Goal: Check status

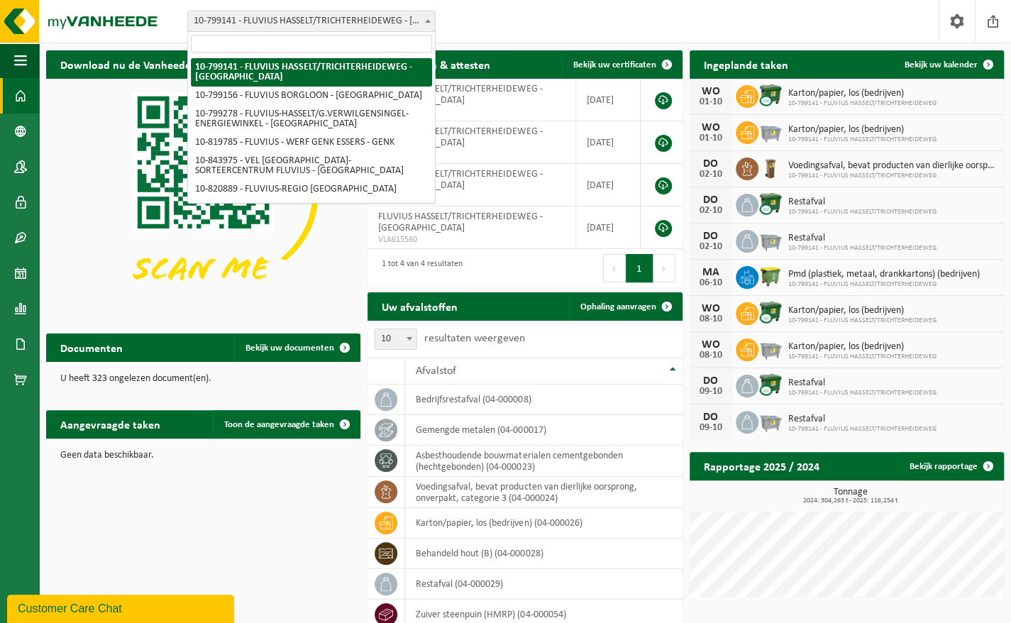
click at [427, 20] on b at bounding box center [428, 21] width 6 height 4
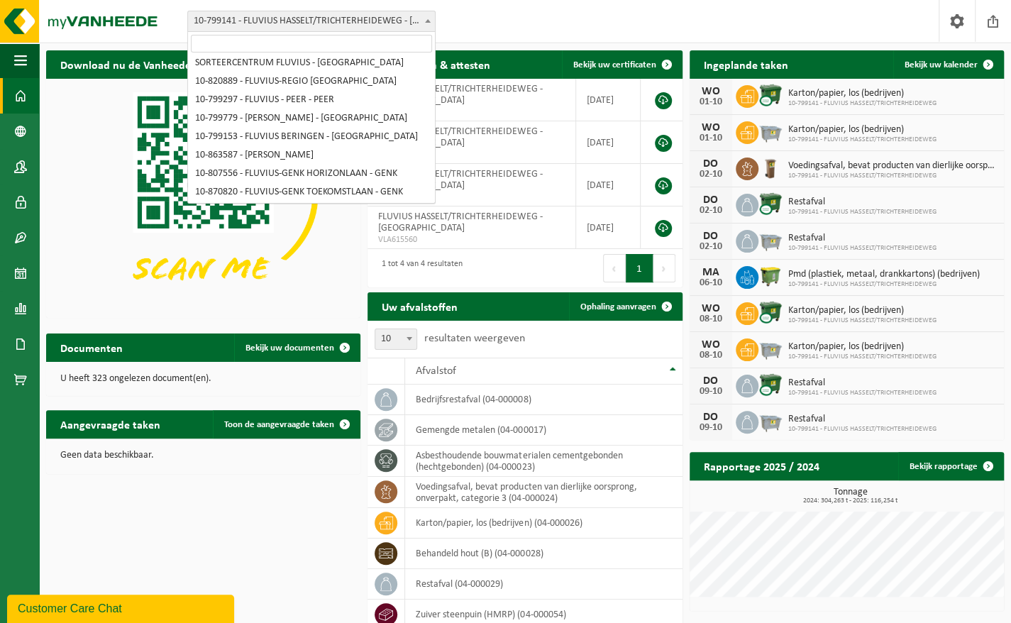
scroll to position [109, 0]
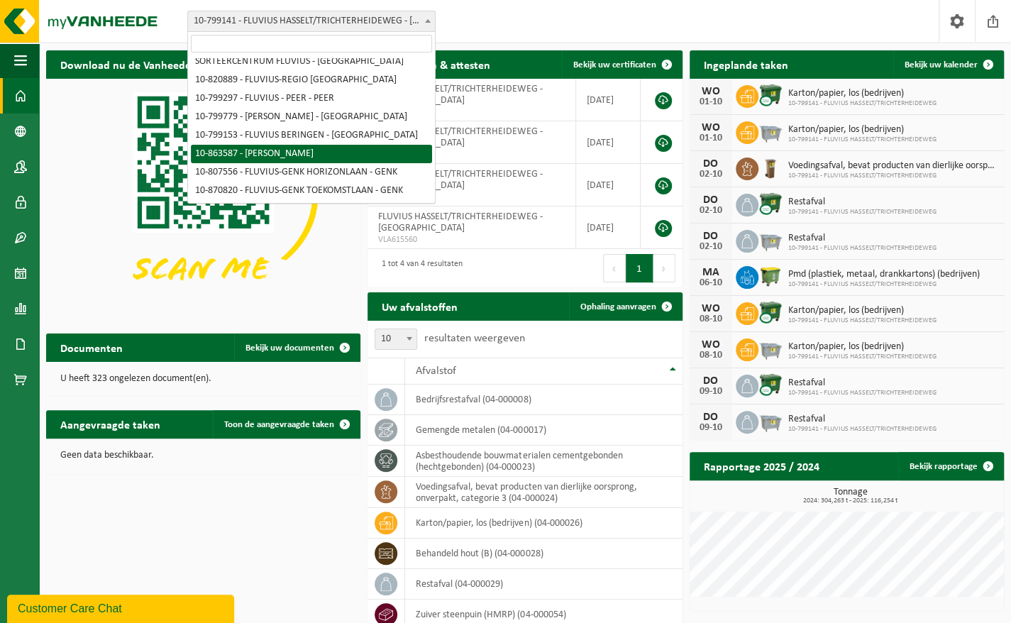
select select "101592"
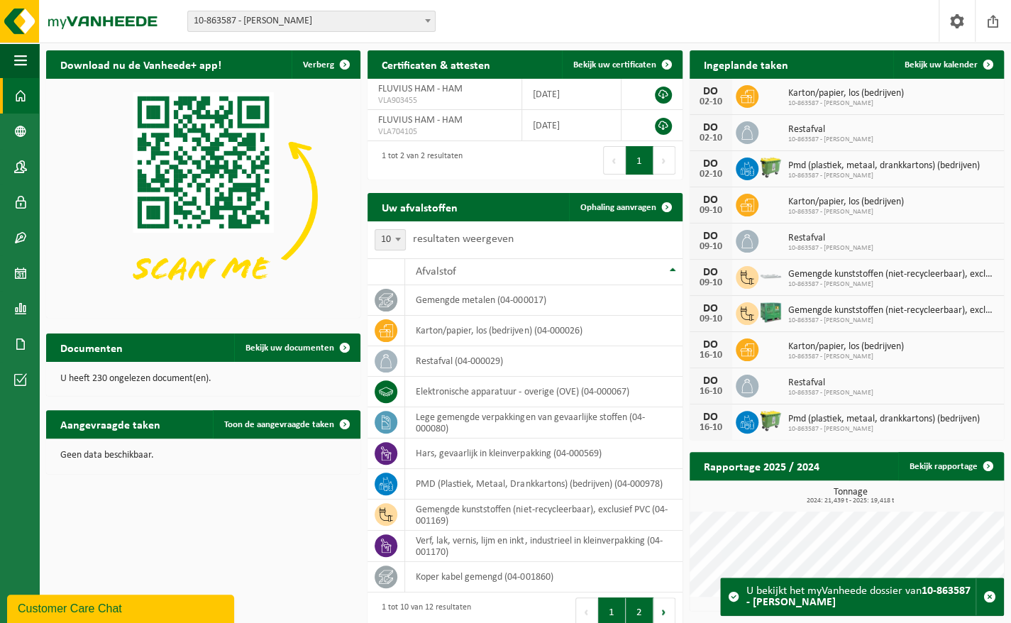
click at [636, 605] on button "2" at bounding box center [640, 611] width 28 height 28
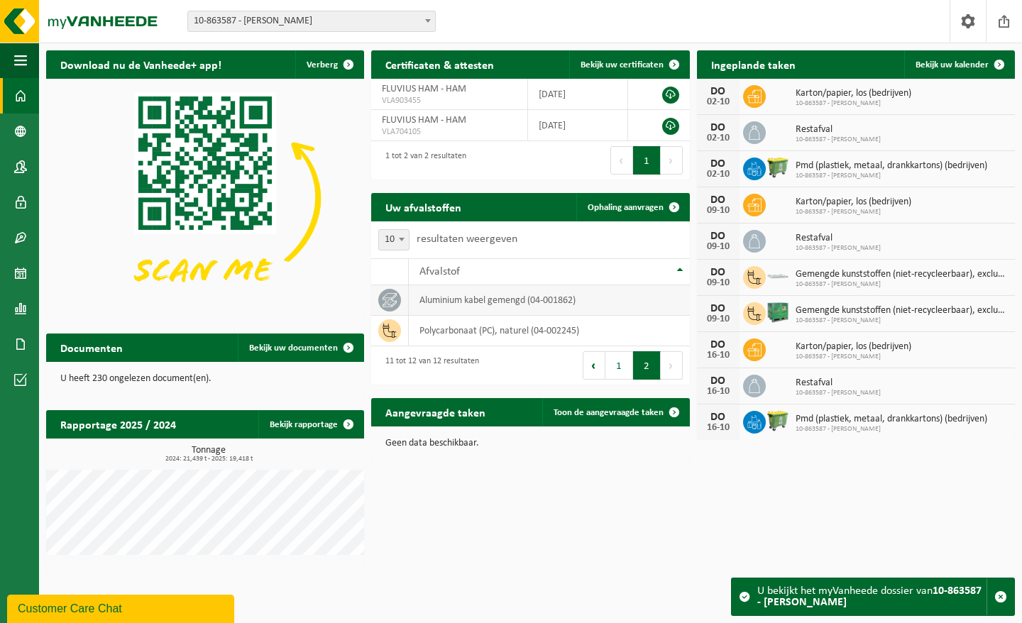
click at [519, 303] on td "aluminium kabel gemengd (04-001862)" at bounding box center [549, 300] width 280 height 31
click at [506, 301] on td "aluminium kabel gemengd (04-001862)" at bounding box center [549, 300] width 280 height 31
drag, startPoint x: 506, startPoint y: 301, endPoint x: 456, endPoint y: 297, distance: 50.6
click at [456, 297] on td "aluminium kabel gemengd (04-001862)" at bounding box center [549, 300] width 280 height 31
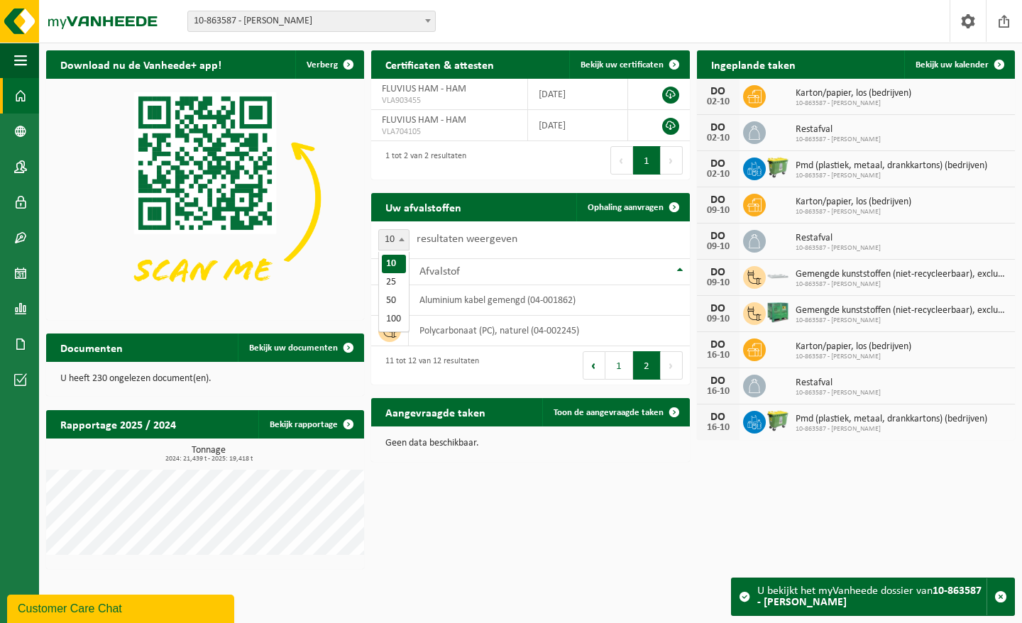
click at [402, 238] on span at bounding box center [401, 239] width 14 height 18
select select "25"
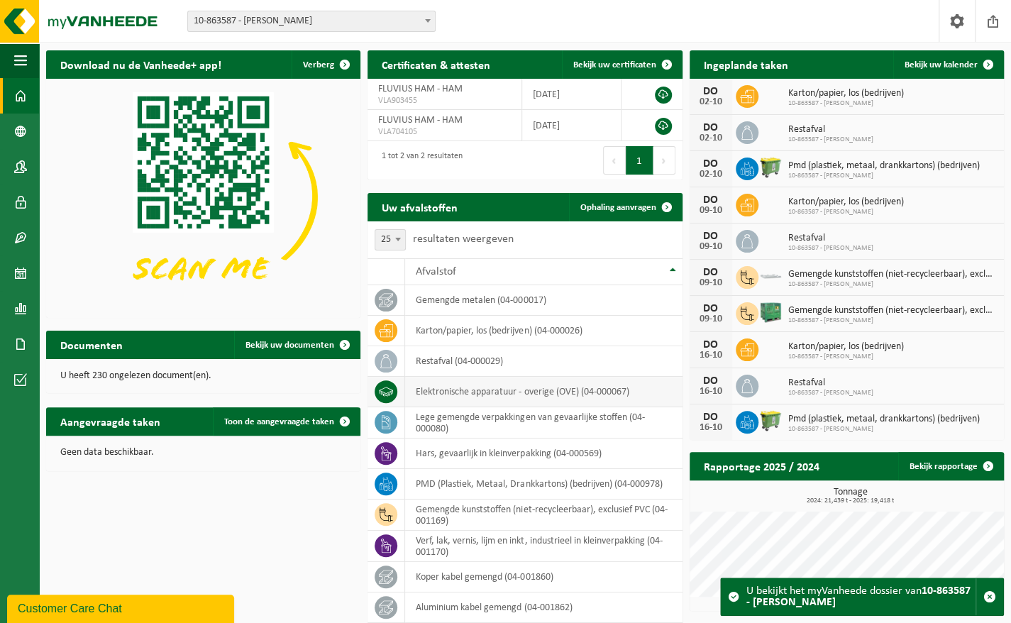
scroll to position [72, 0]
